Goal: Information Seeking & Learning: Find specific fact

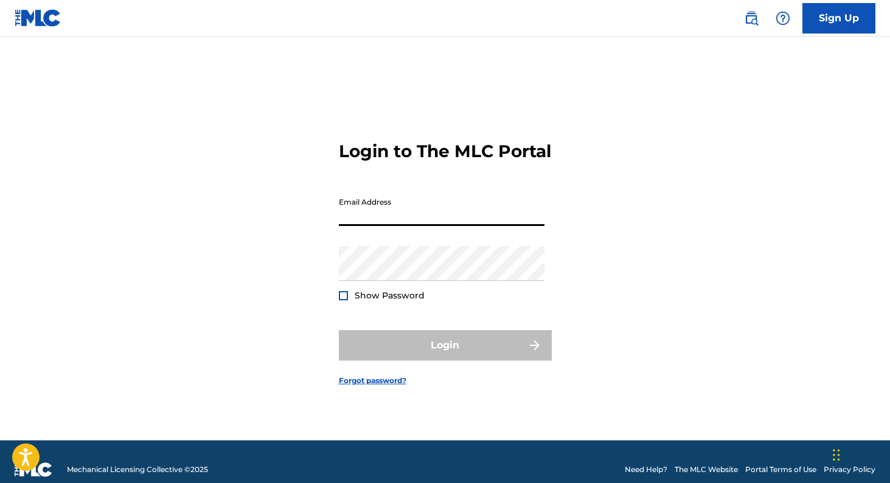
click at [428, 215] on input "Email Address" at bounding box center [442, 208] width 206 height 35
type input "[EMAIL_ADDRESS][DOMAIN_NAME]"
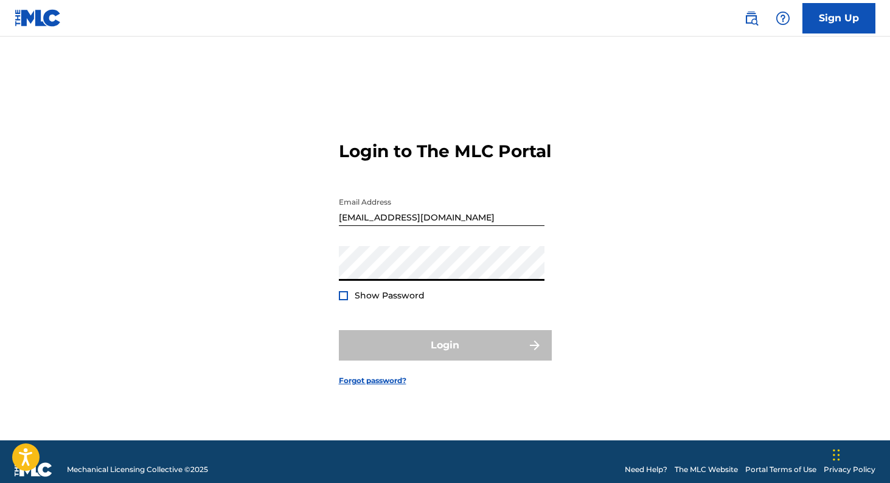
scroll to position [2, 0]
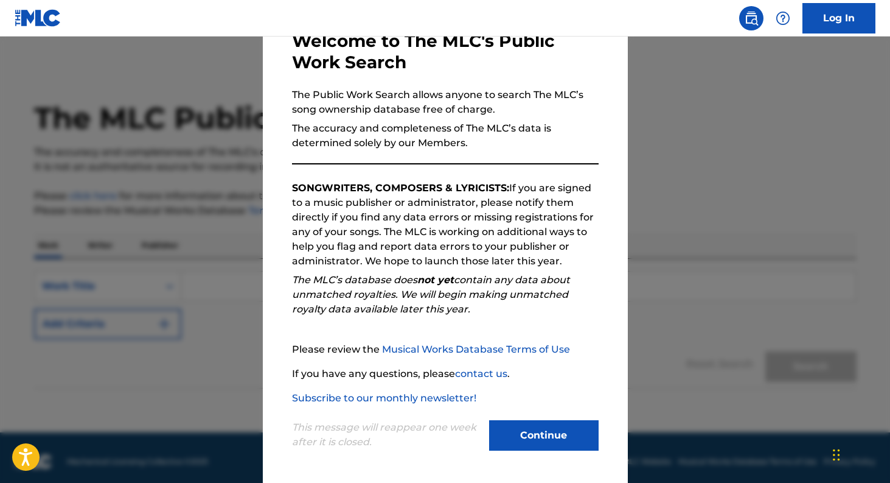
scroll to position [8, 0]
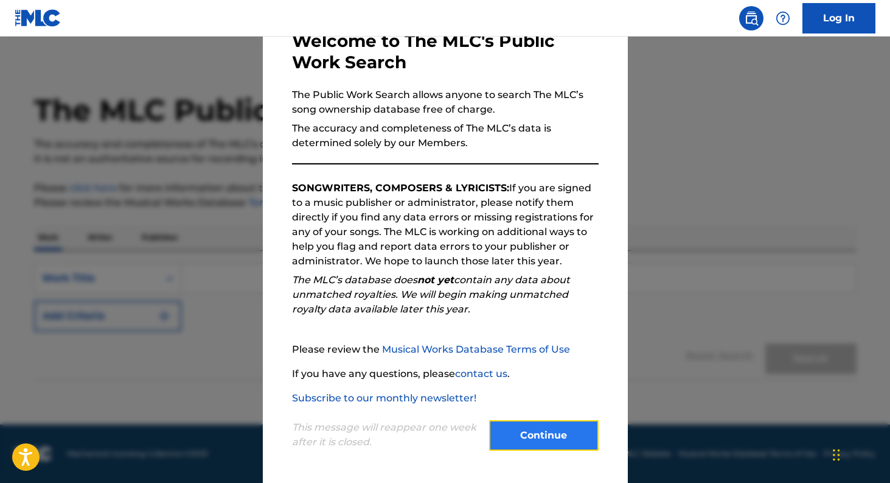
click at [562, 430] on button "Continue" at bounding box center [544, 435] width 110 height 30
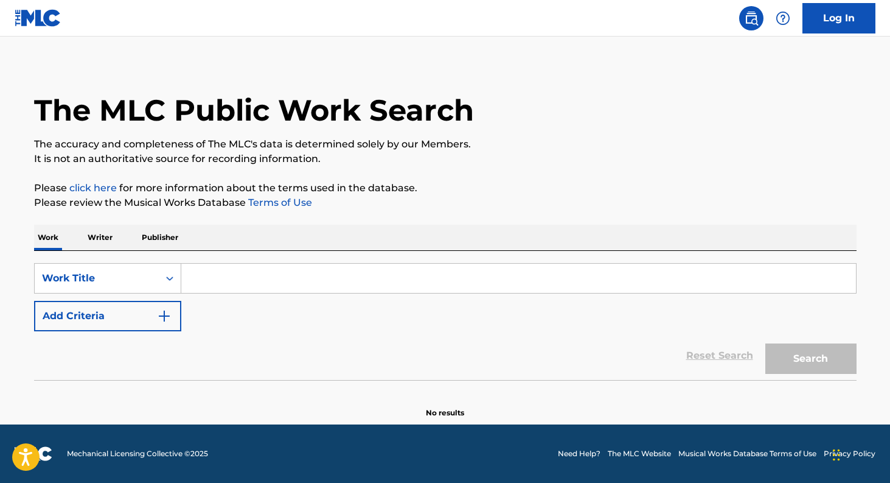
click at [243, 271] on input "Search Form" at bounding box center [518, 278] width 675 height 29
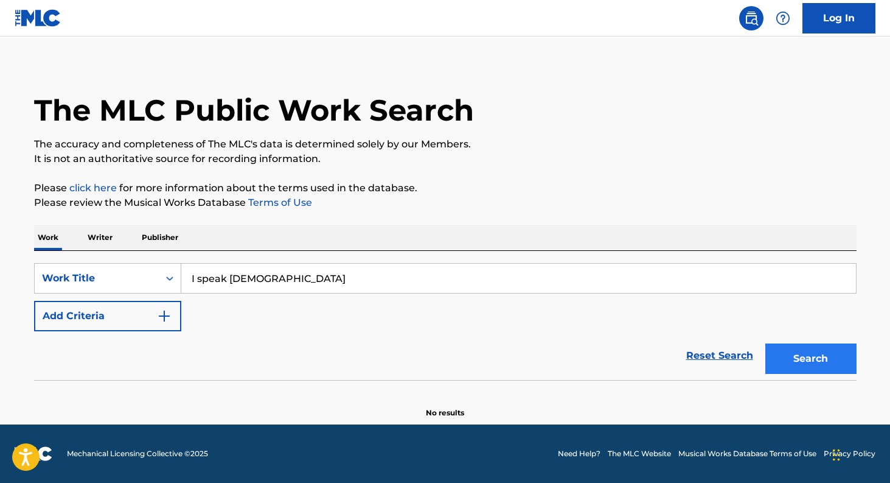
type input "I speak [DEMOGRAPHIC_DATA]"
click at [783, 363] on button "Search" at bounding box center [811, 358] width 91 height 30
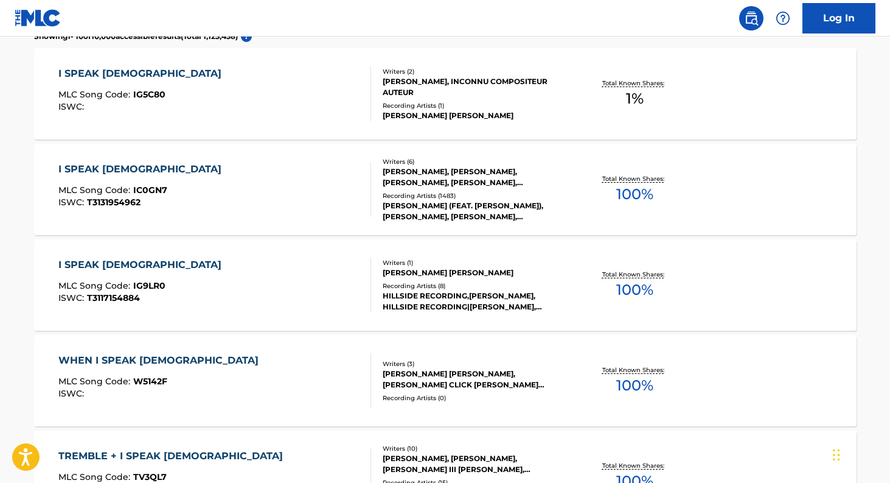
scroll to position [368, 0]
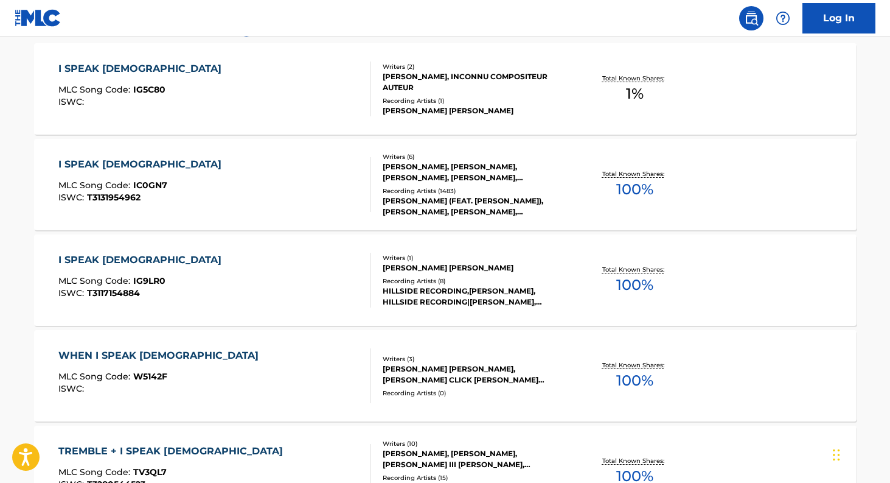
click at [99, 161] on div "I SPEAK [DEMOGRAPHIC_DATA]" at bounding box center [142, 164] width 169 height 15
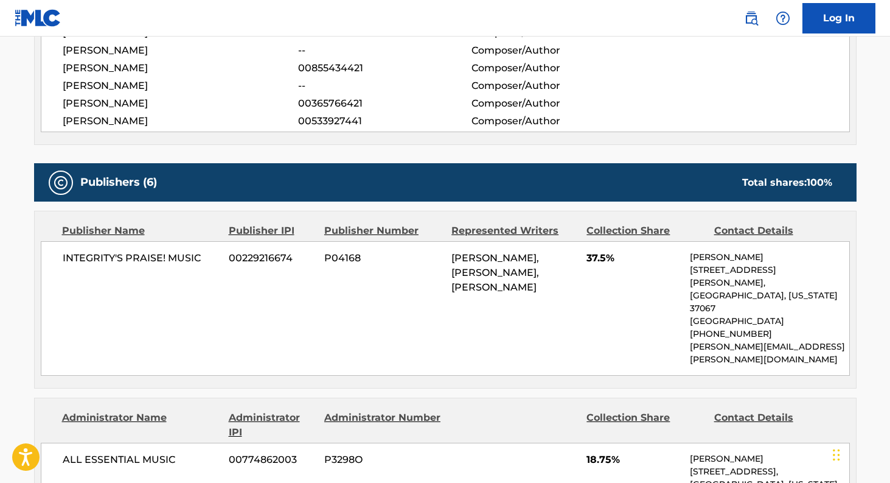
scroll to position [822, 0]
